Goal: Information Seeking & Learning: Learn about a topic

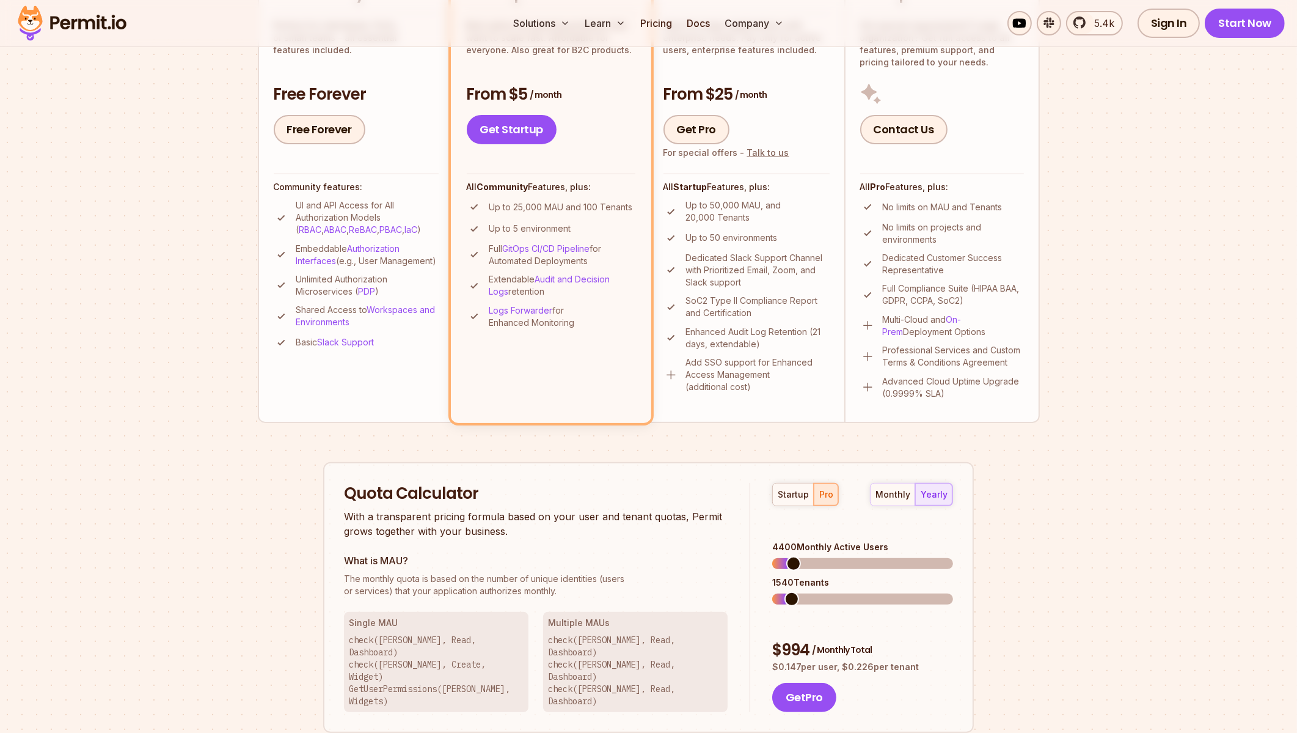
scroll to position [489, 0]
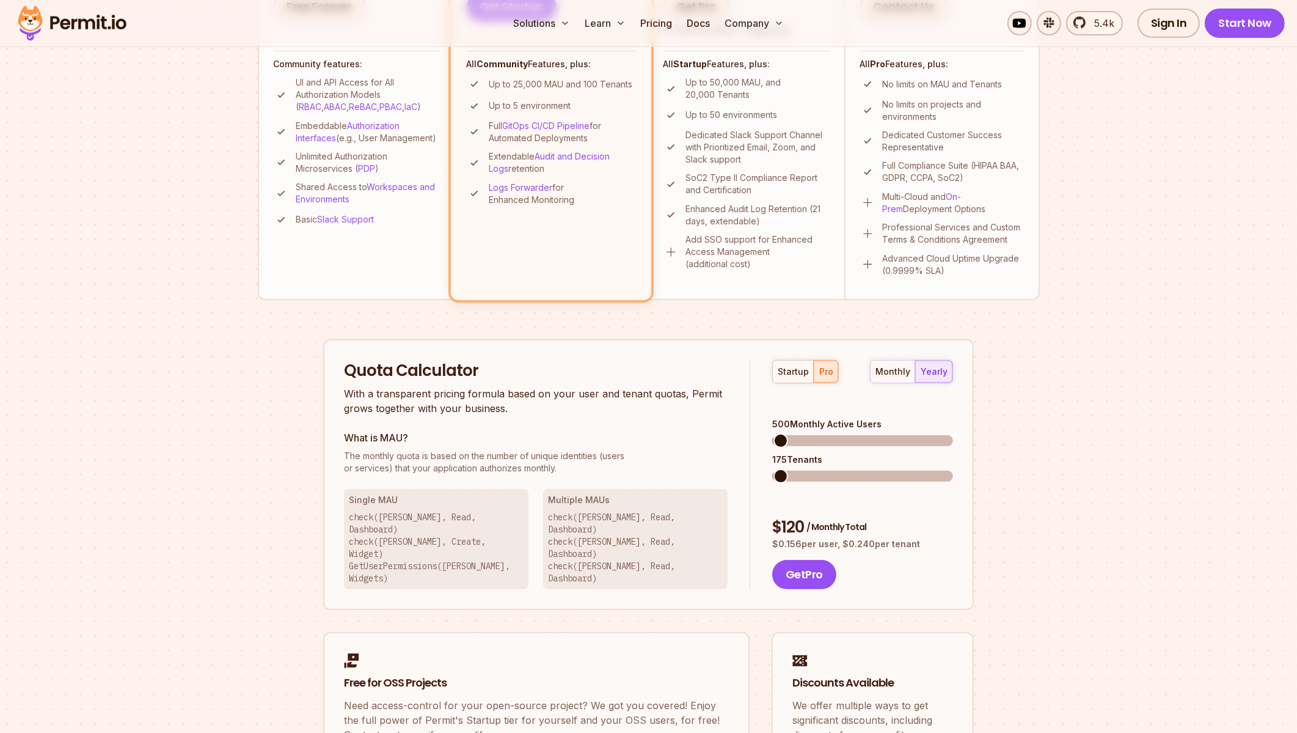
click at [774, 433] on span at bounding box center [781, 440] width 15 height 15
click at [772, 433] on span at bounding box center [779, 440] width 15 height 15
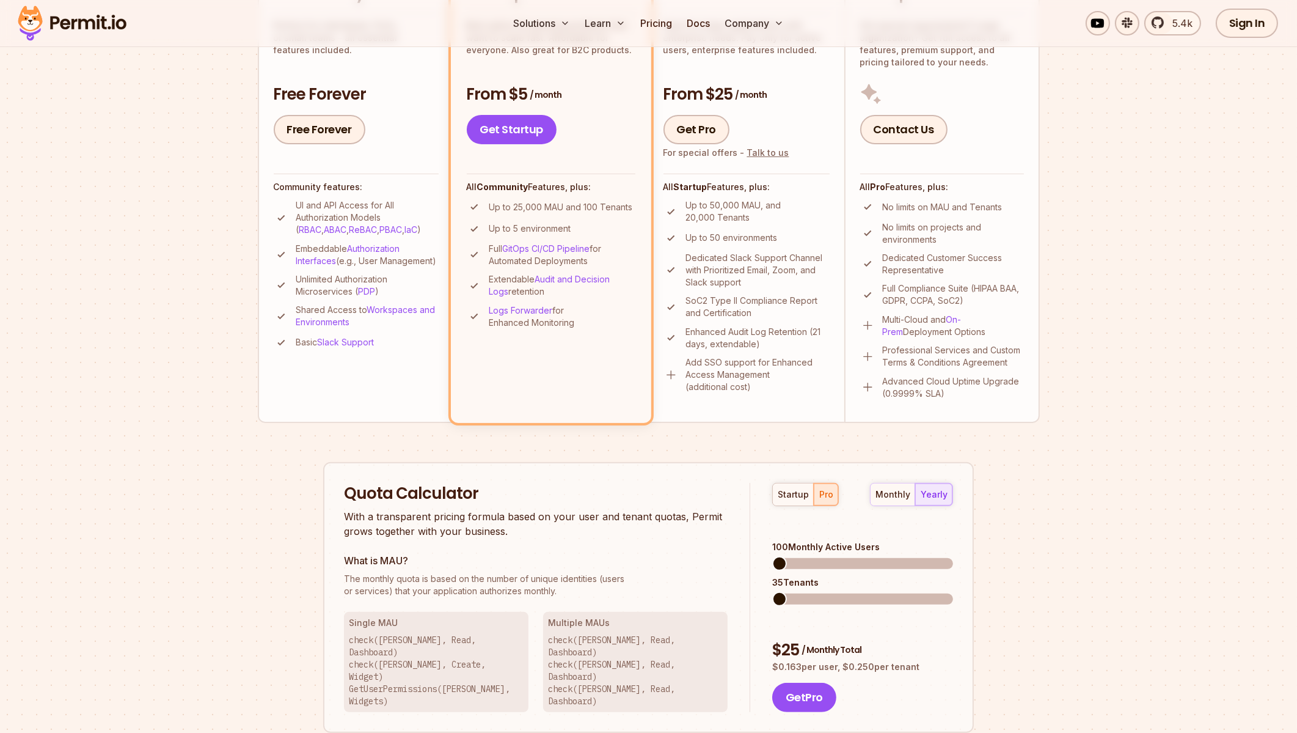
scroll to position [367, 0]
click at [670, 371] on img at bounding box center [671, 374] width 15 height 15
click at [802, 555] on span at bounding box center [807, 562] width 15 height 15
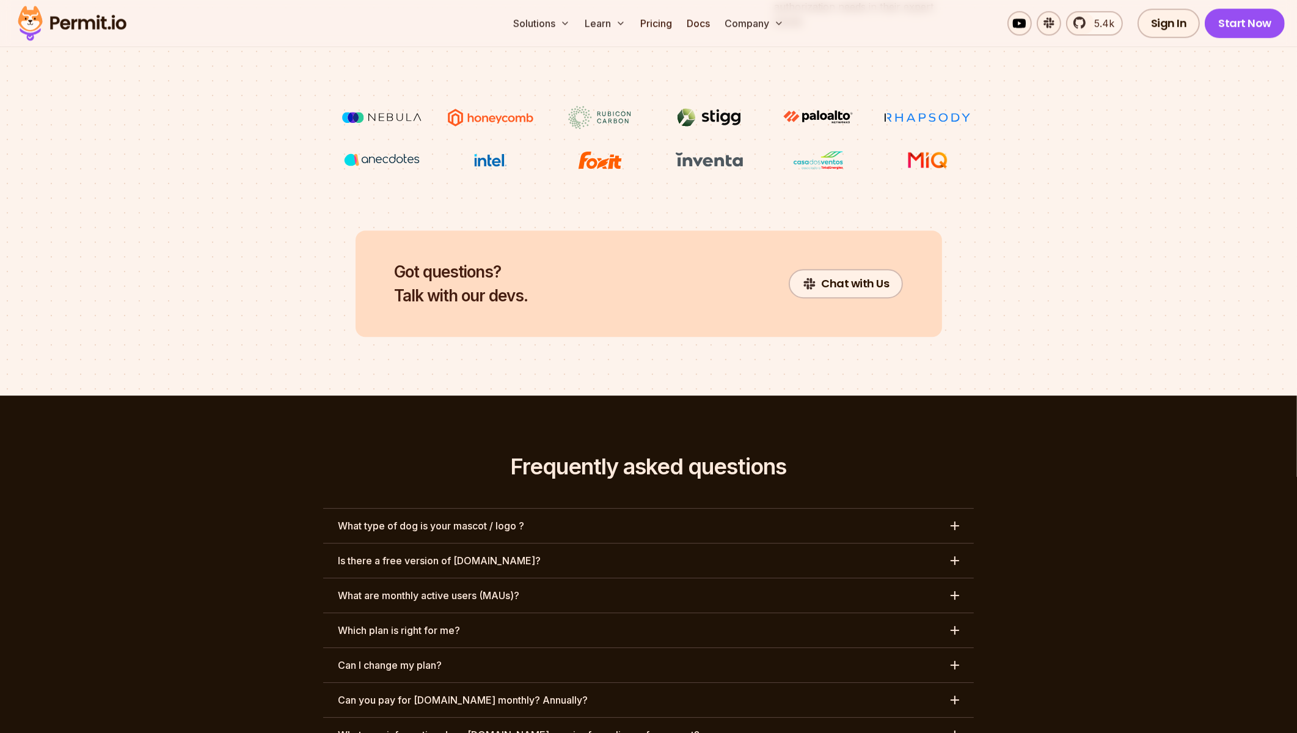
scroll to position [5269, 0]
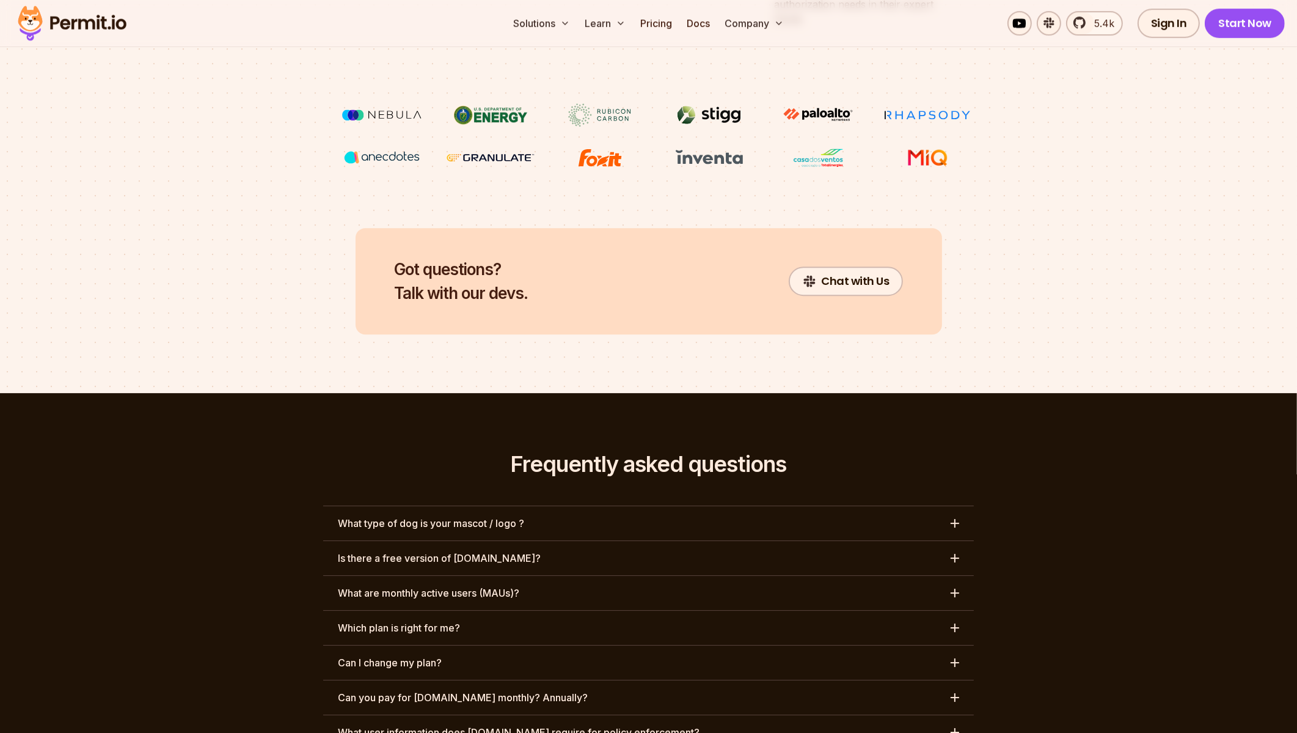
click at [572, 506] on button "What type of dog is your mascot / logo ?" at bounding box center [648, 523] width 651 height 34
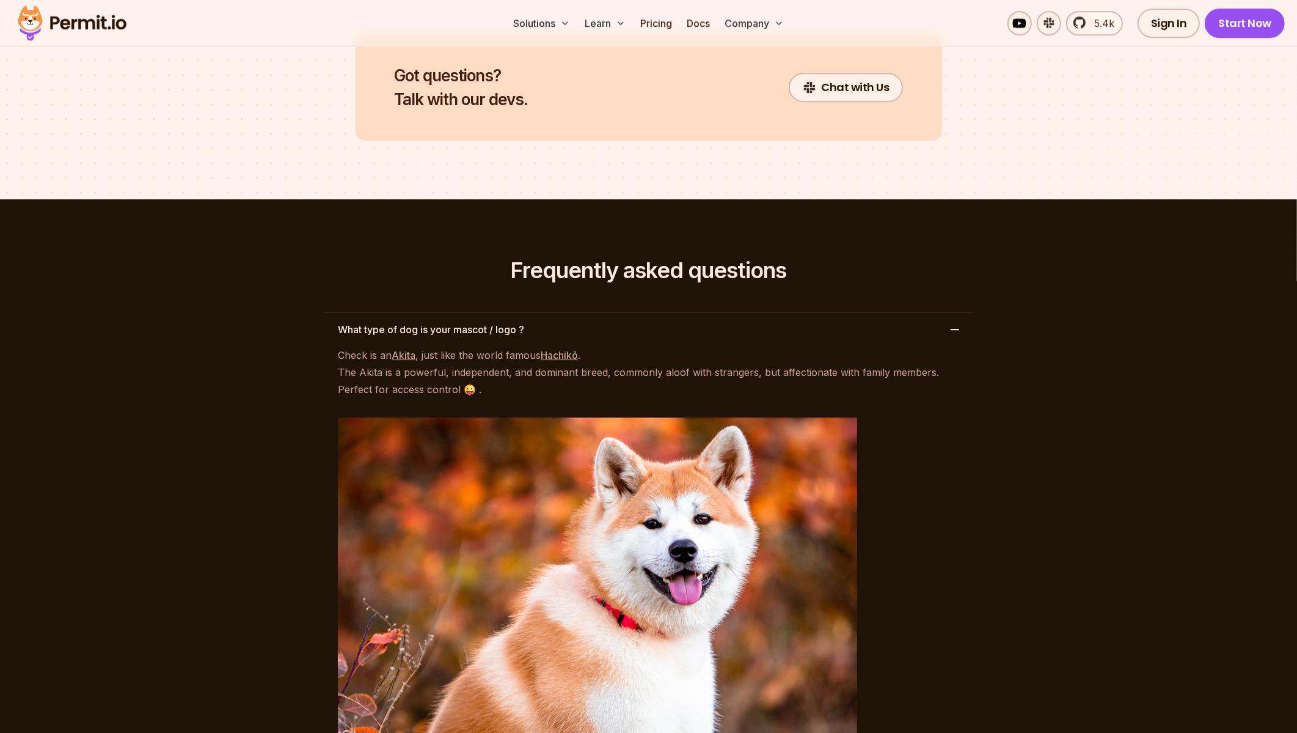
scroll to position [5452, 0]
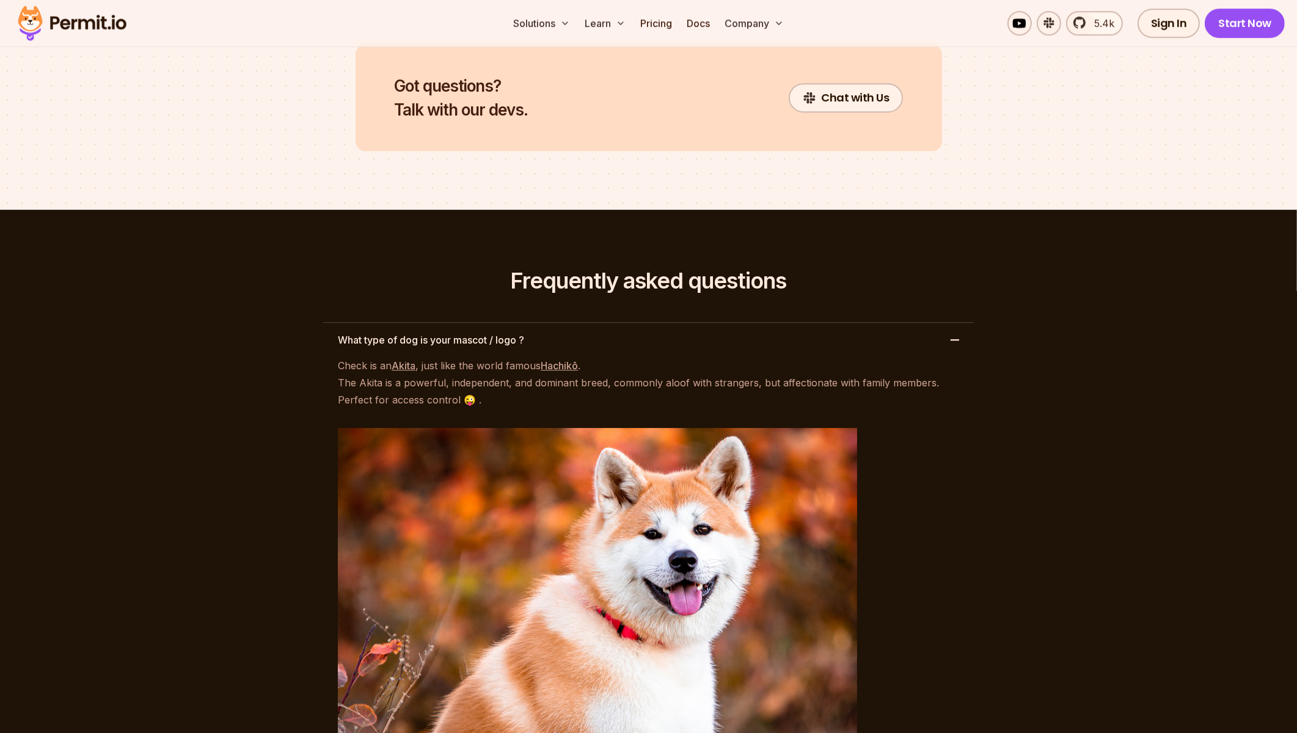
click at [555, 323] on button "What type of dog is your mascot / logo ?" at bounding box center [648, 340] width 651 height 34
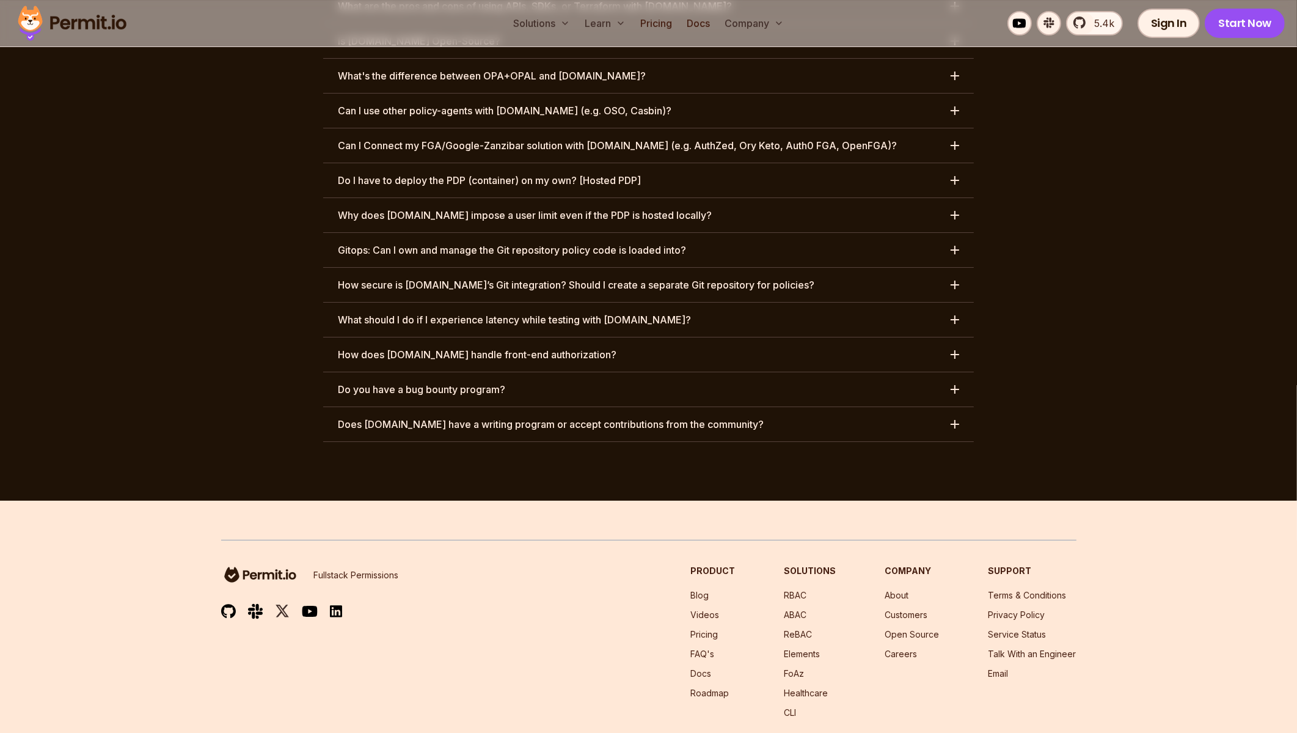
scroll to position [6135, 0]
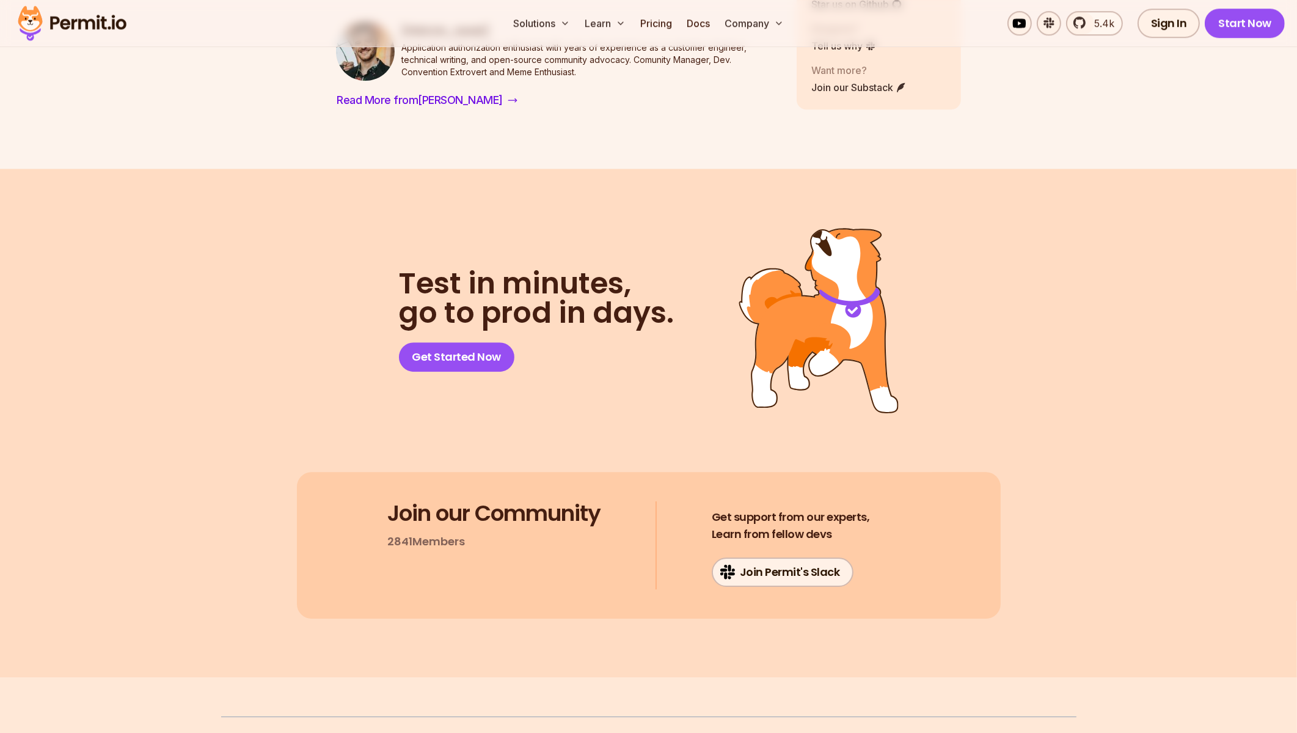
scroll to position [11722, 0]
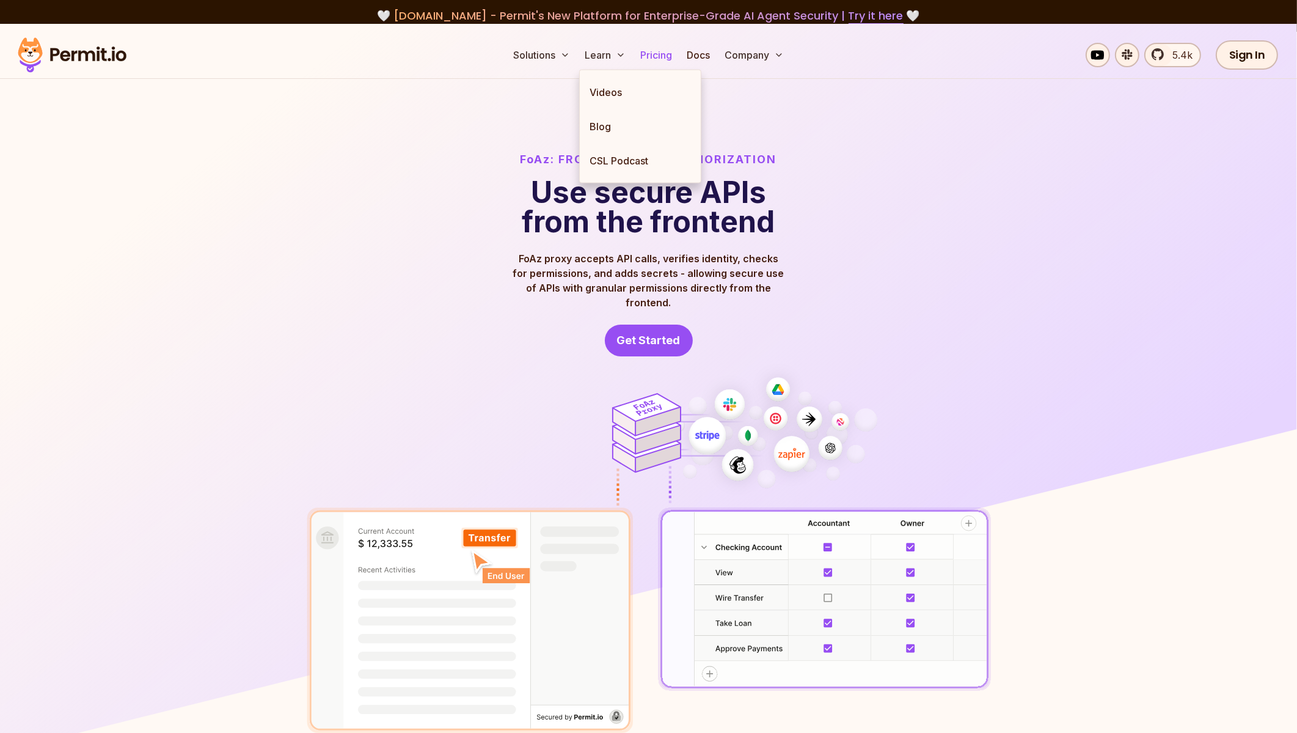
click at [668, 62] on link "Pricing" at bounding box center [656, 55] width 42 height 24
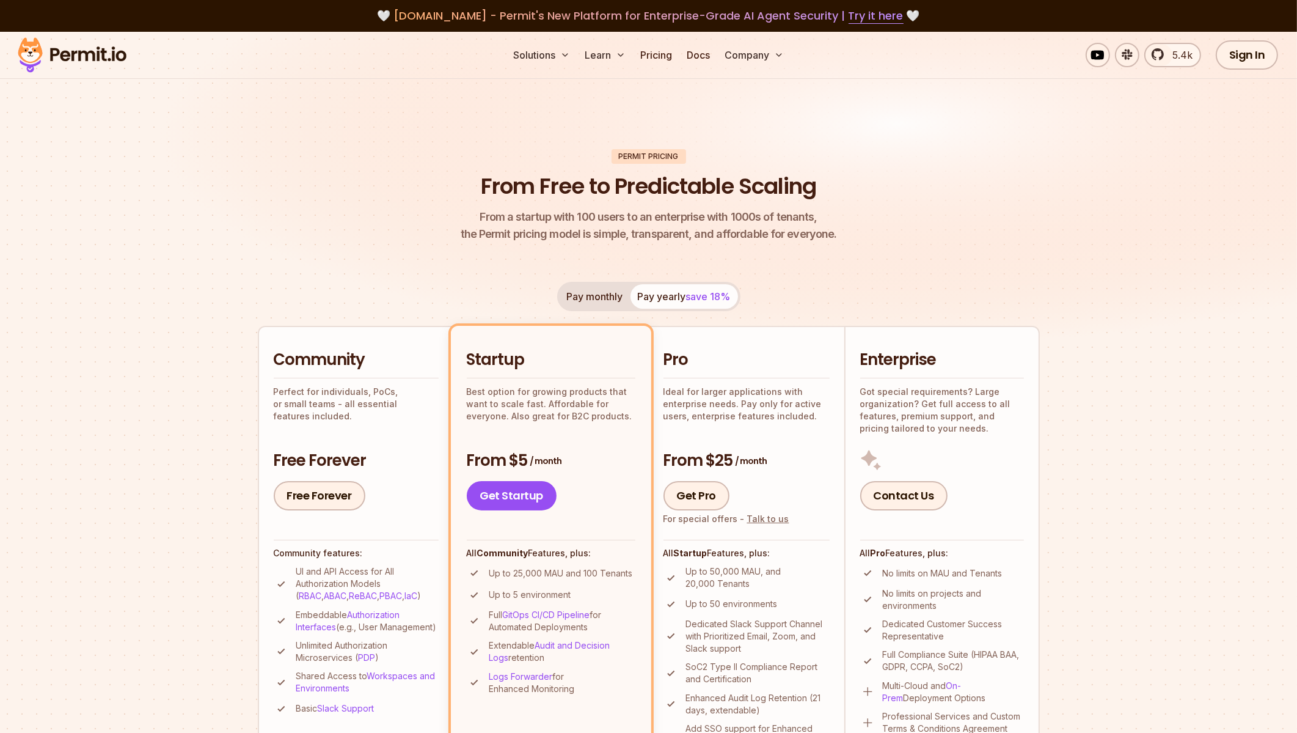
scroll to position [6134, 0]
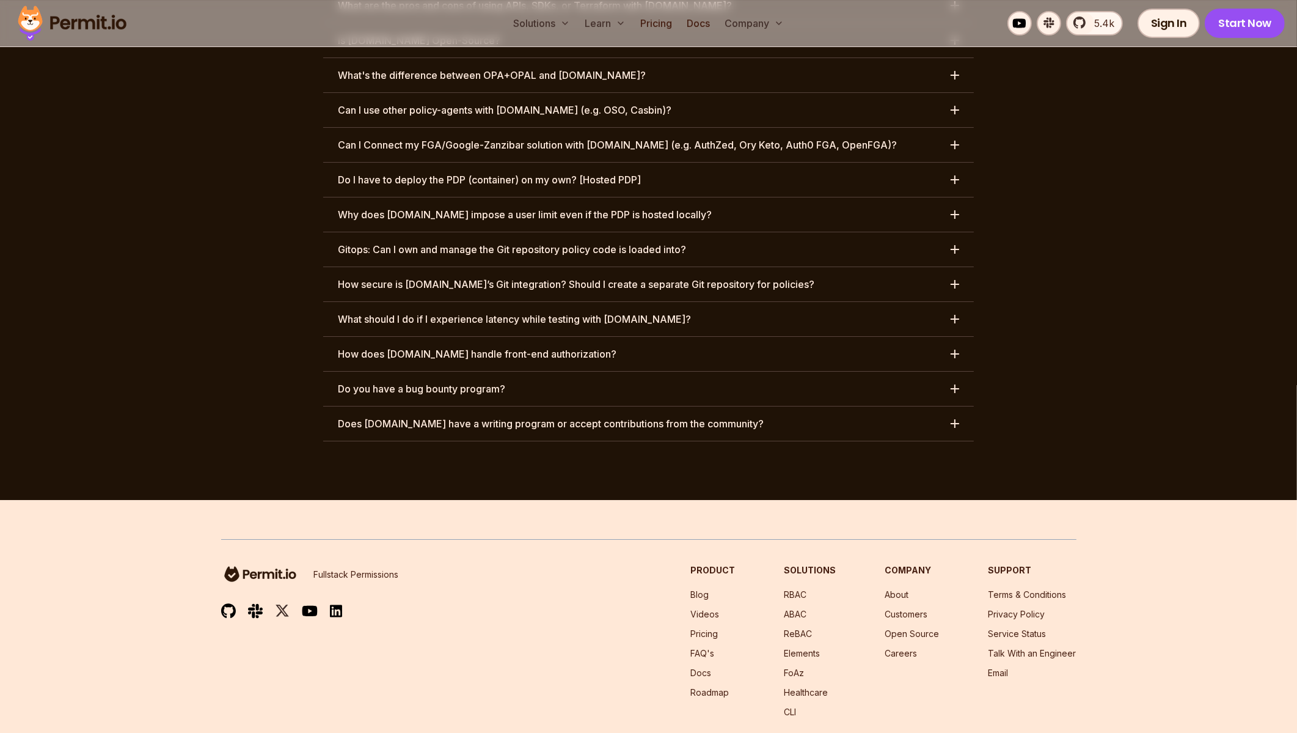
click at [522, 371] on button "Do you have a bug bounty program?" at bounding box center [648, 388] width 651 height 34
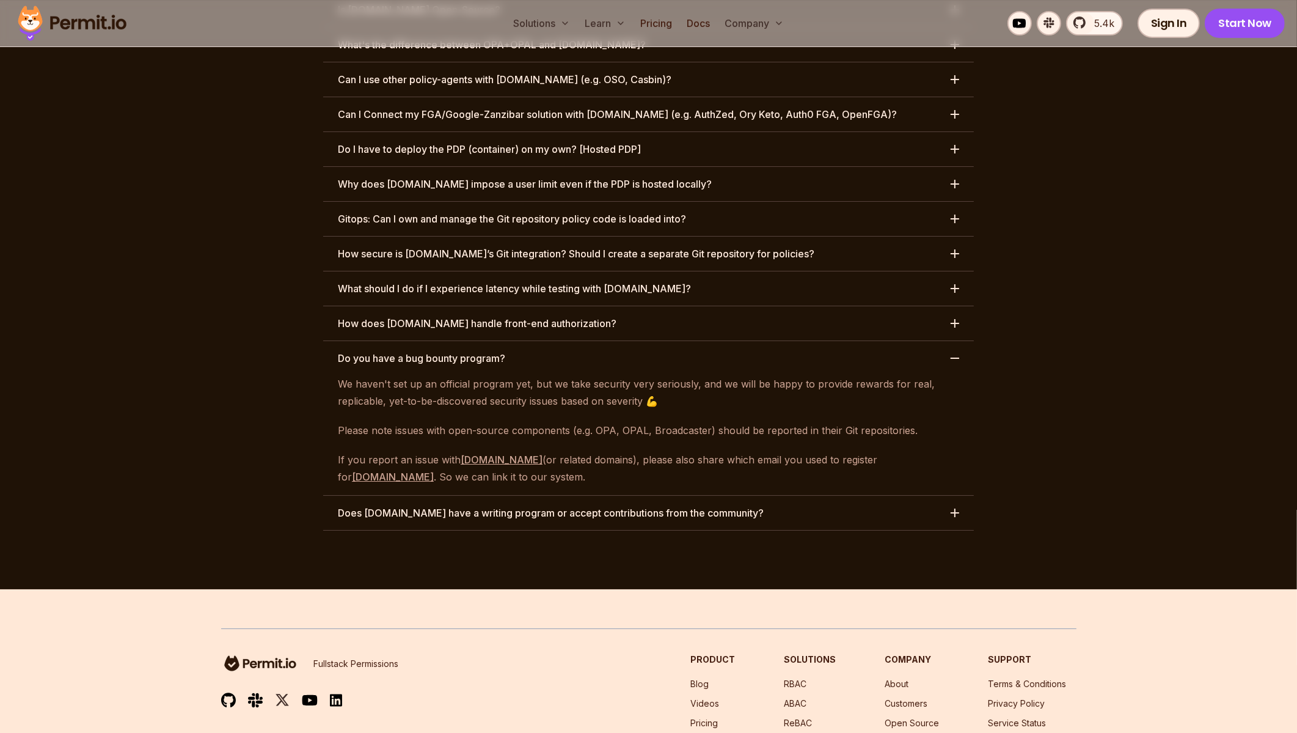
scroll to position [6254, 0]
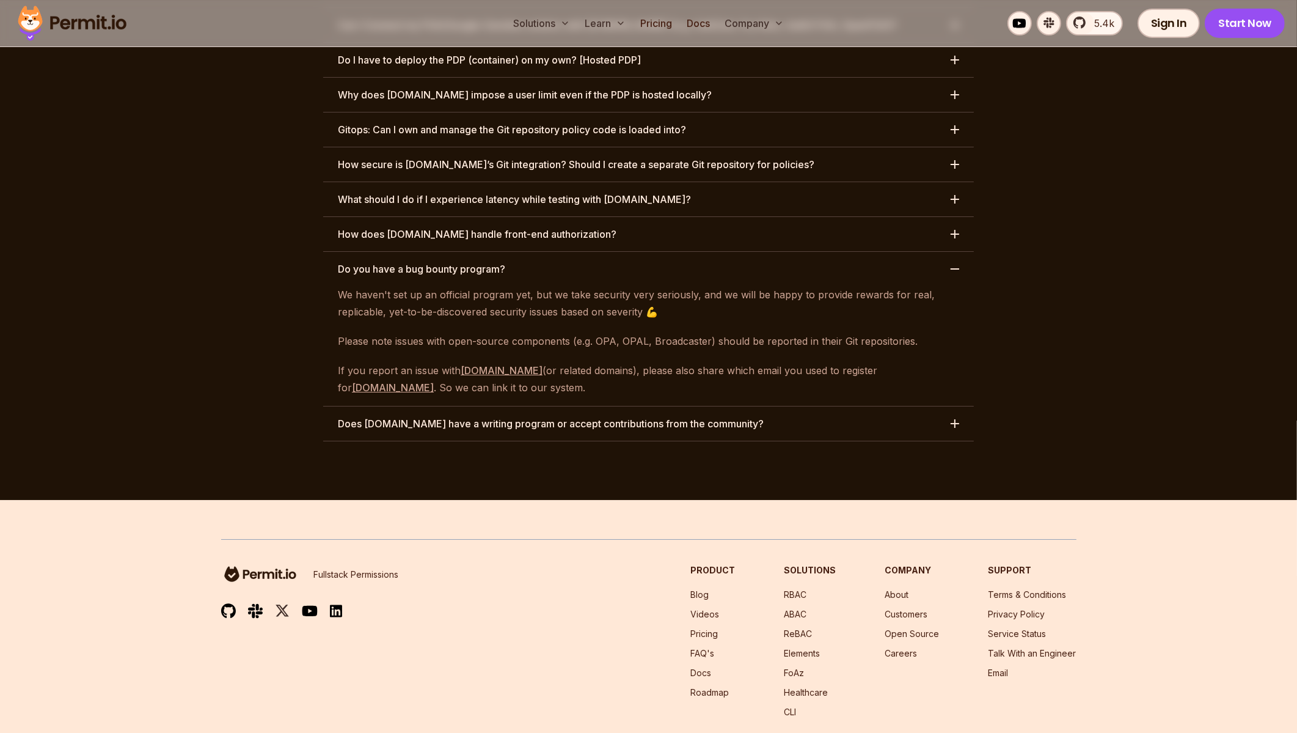
click at [953, 252] on button "Do you have a bug bounty program?" at bounding box center [648, 269] width 651 height 34
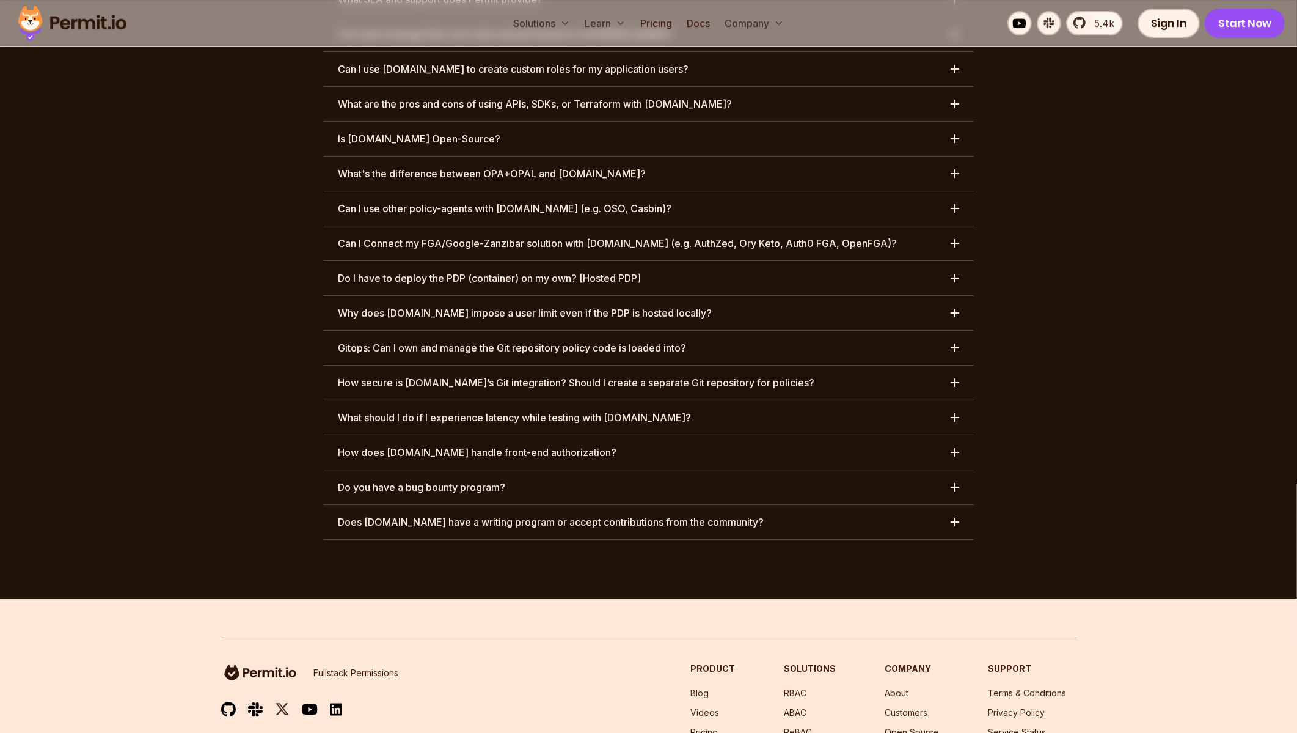
scroll to position [5951, 0]
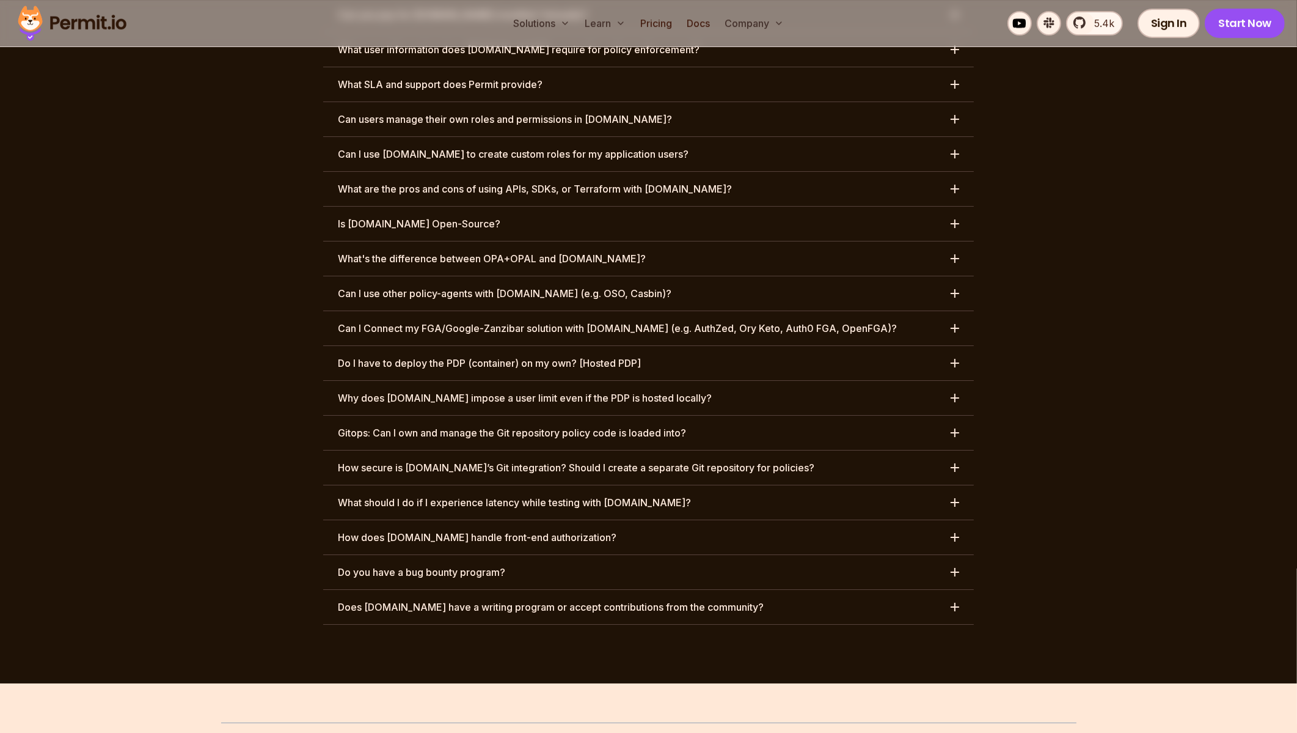
click at [916, 415] on button "Gitops: Can I own and manage the Git repository policy code is loaded into?" at bounding box center [648, 432] width 651 height 34
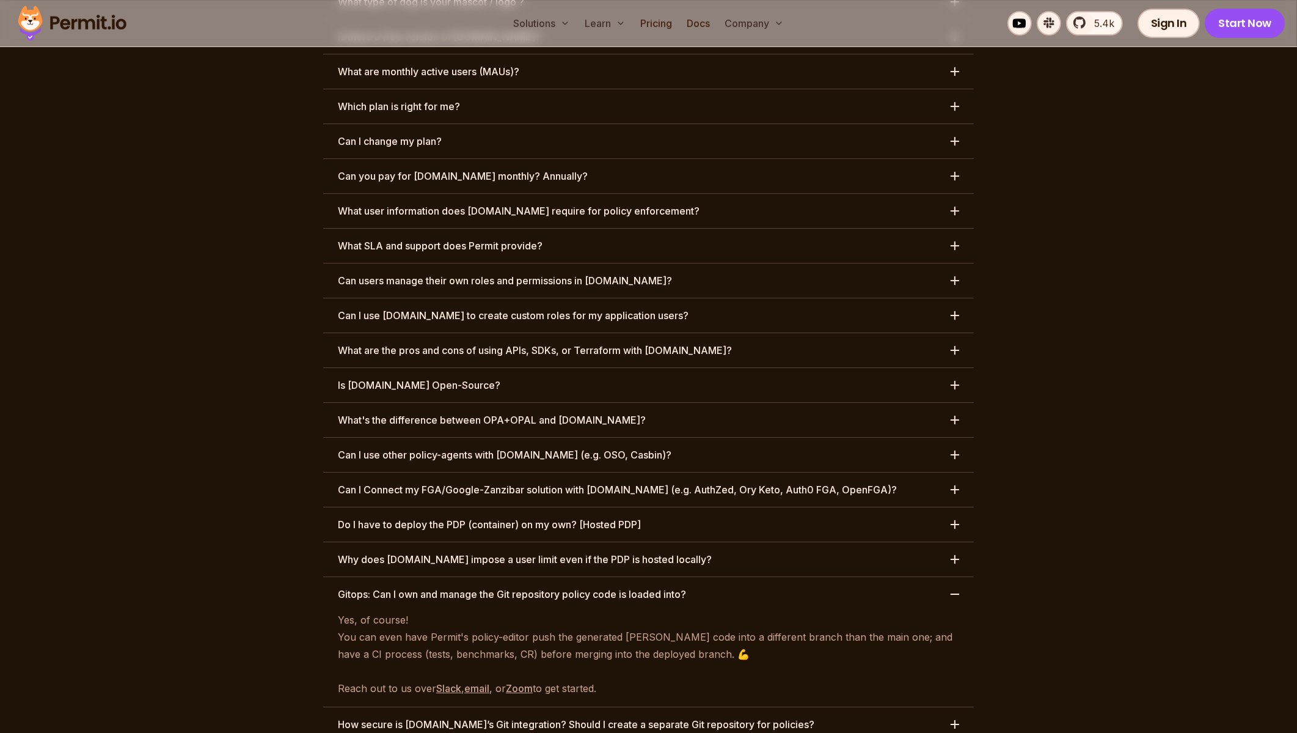
scroll to position [5768, 0]
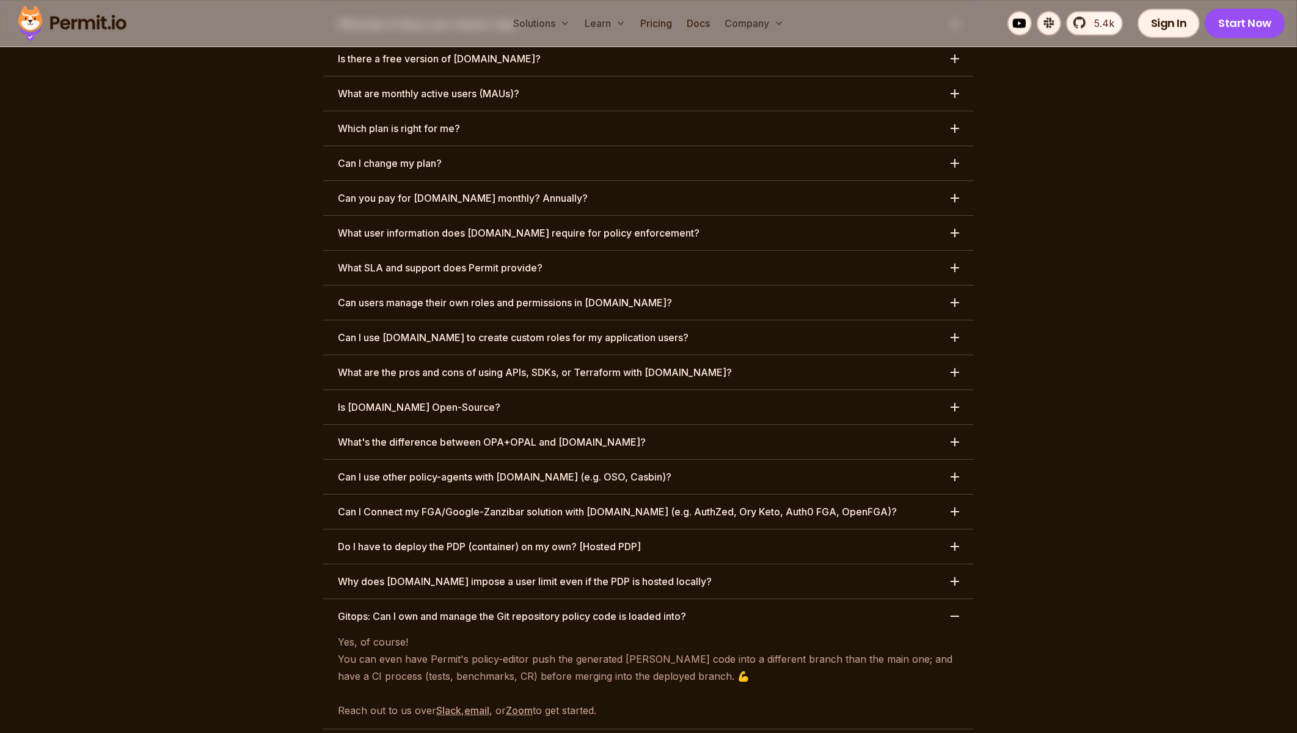
click at [628, 425] on button "What's the difference between OPA+OPAL and [DOMAIN_NAME]?" at bounding box center [648, 442] width 651 height 34
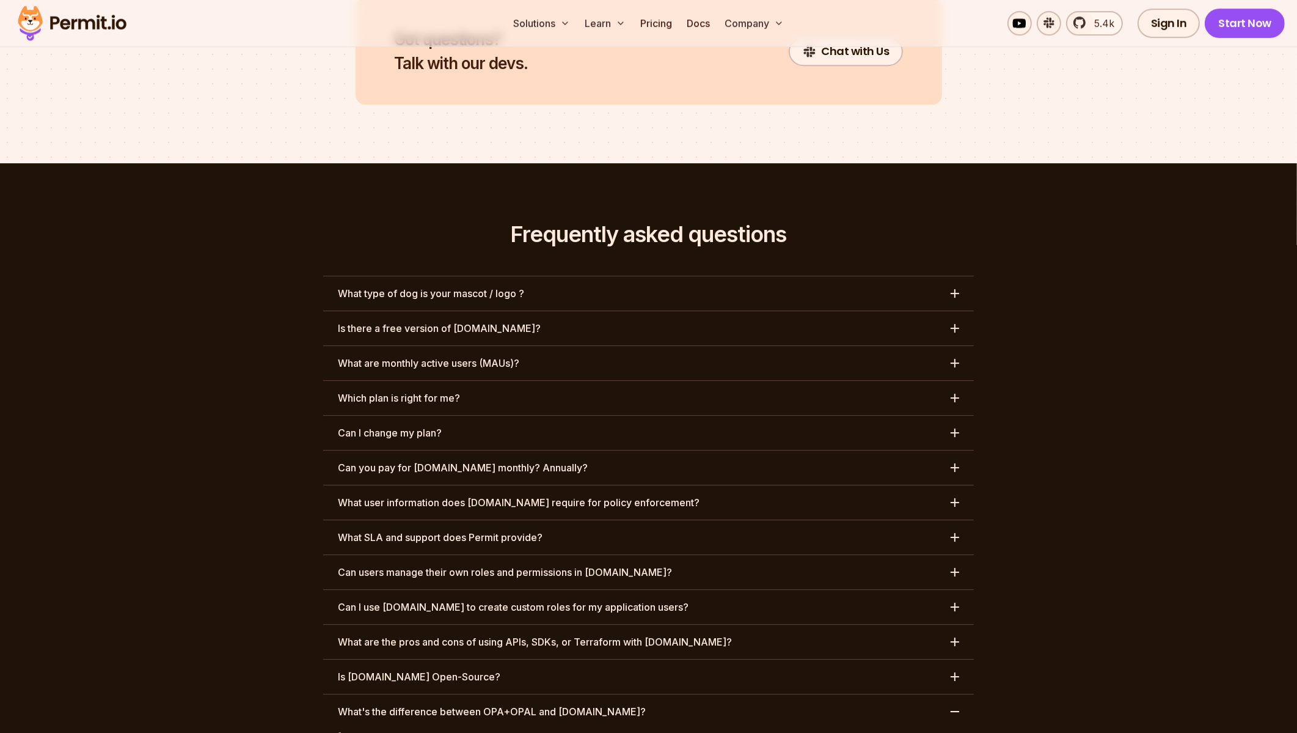
scroll to position [5462, 0]
